Goal: Task Accomplishment & Management: Manage account settings

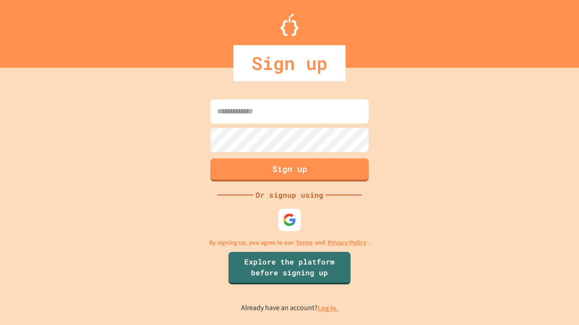
click at [328, 308] on link "Log in." at bounding box center [327, 308] width 21 height 9
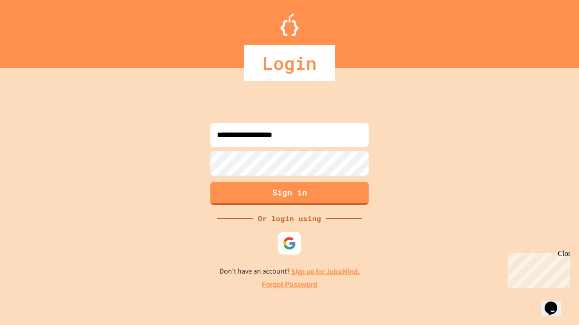
type input "**********"
